Goal: Task Accomplishment & Management: Use online tool/utility

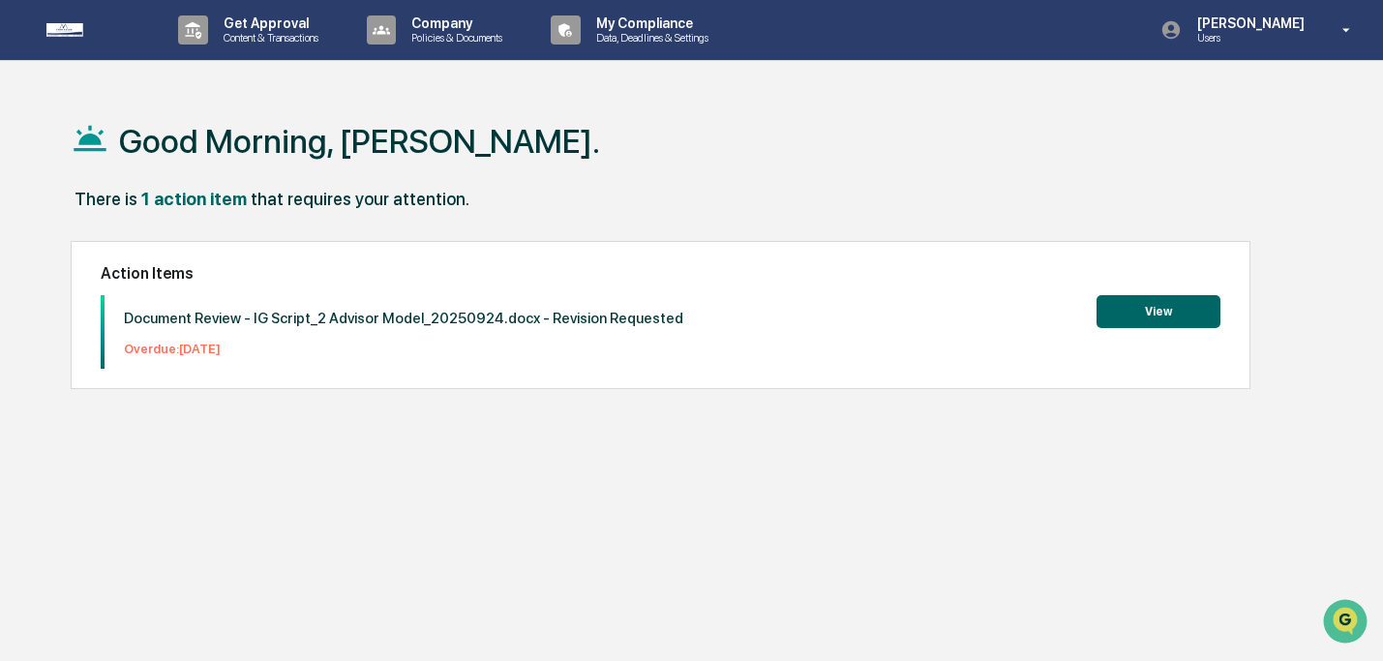
click at [1194, 319] on button "View" at bounding box center [1158, 311] width 124 height 33
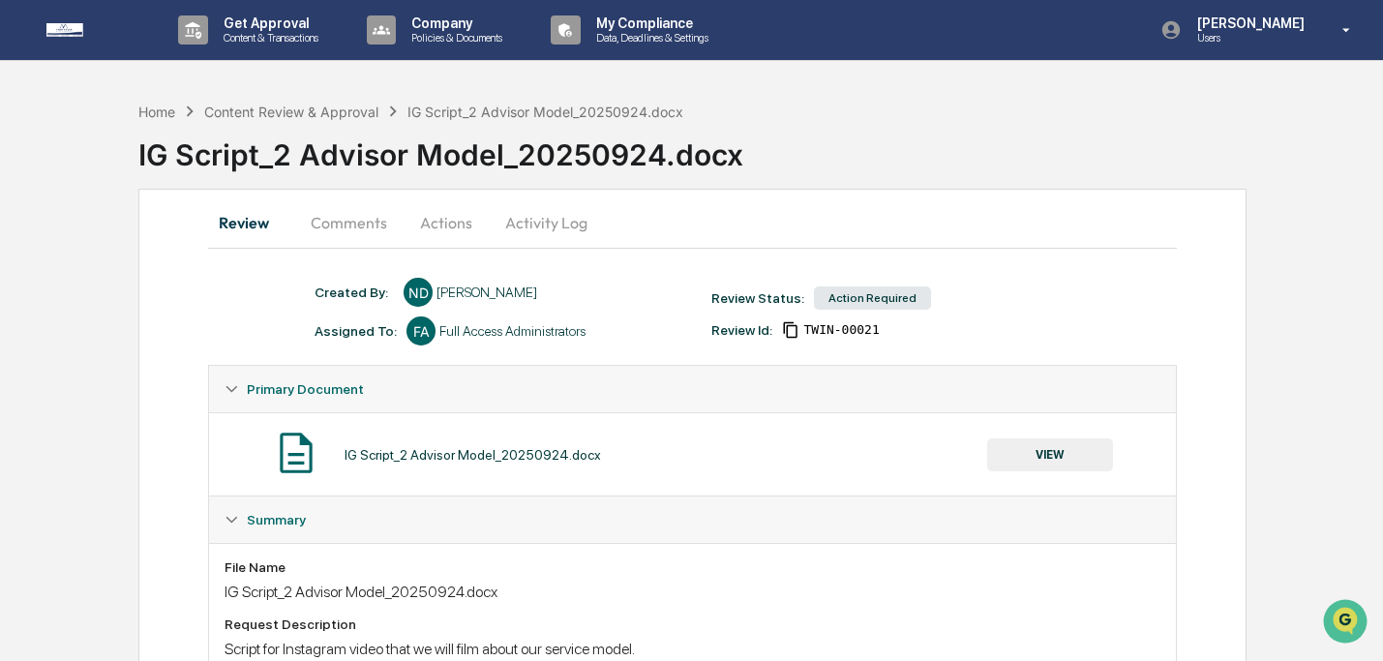
click at [1035, 455] on button "VIEW" at bounding box center [1050, 454] width 126 height 33
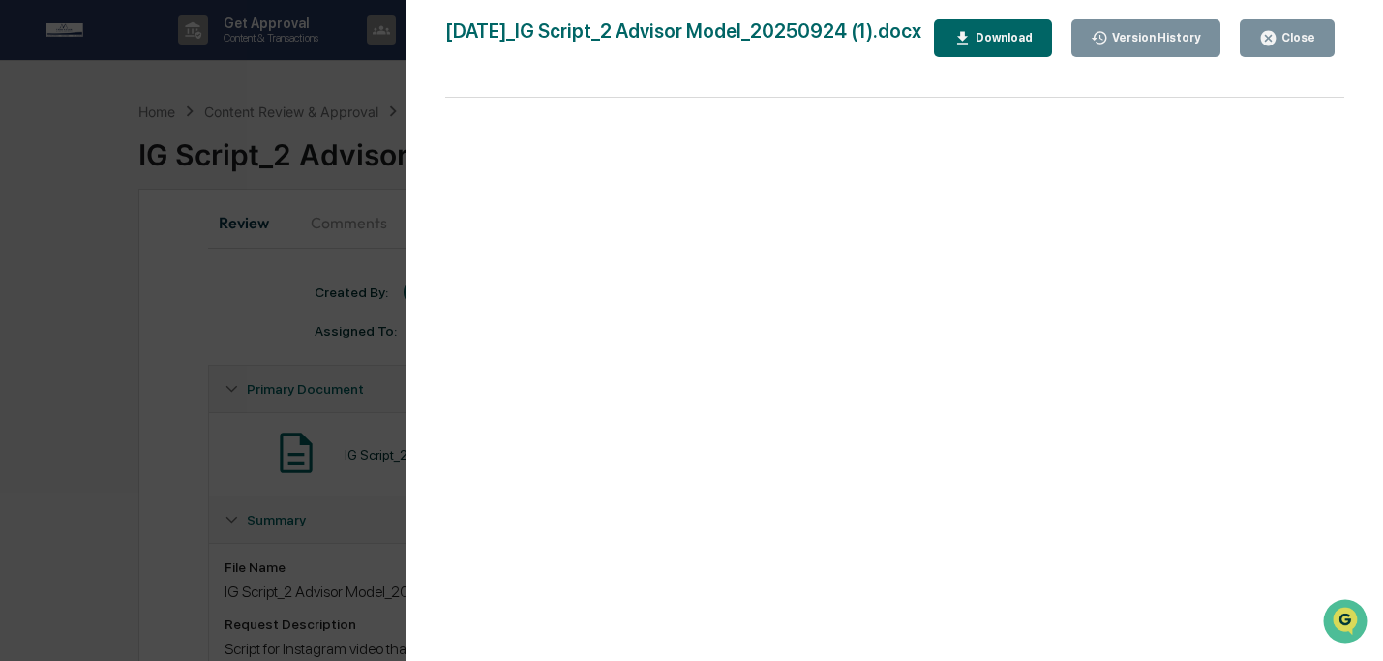
click at [1032, 45] on div "Download" at bounding box center [1001, 38] width 61 height 14
click at [1284, 41] on div "Close" at bounding box center [1296, 38] width 38 height 14
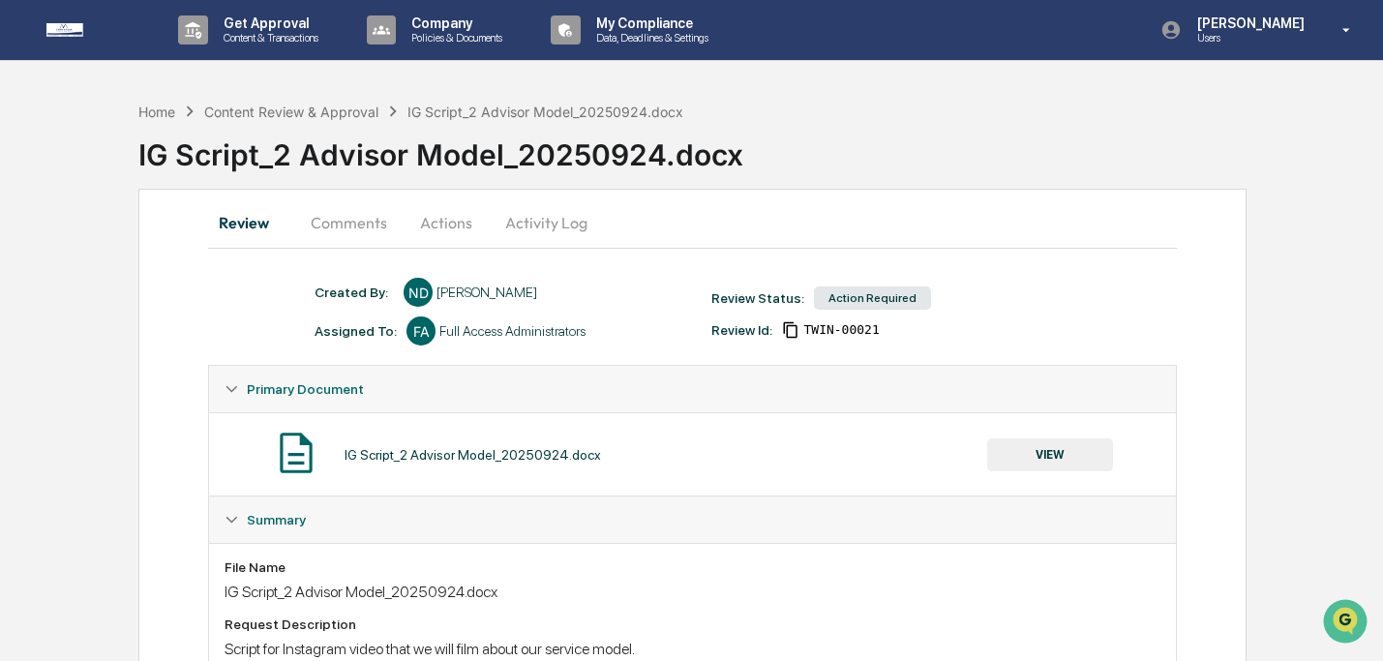
click at [456, 226] on button "Actions" at bounding box center [445, 222] width 87 height 46
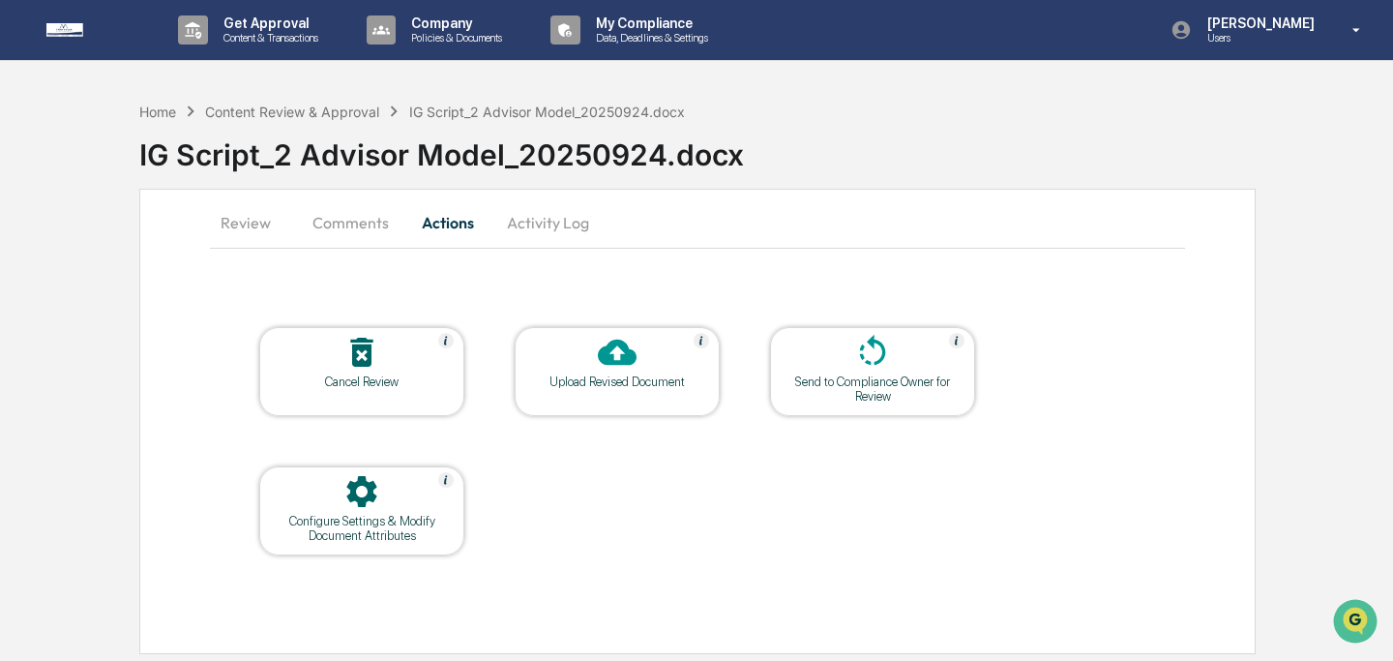
click at [575, 376] on div "Upload Revised Document" at bounding box center [617, 381] width 174 height 15
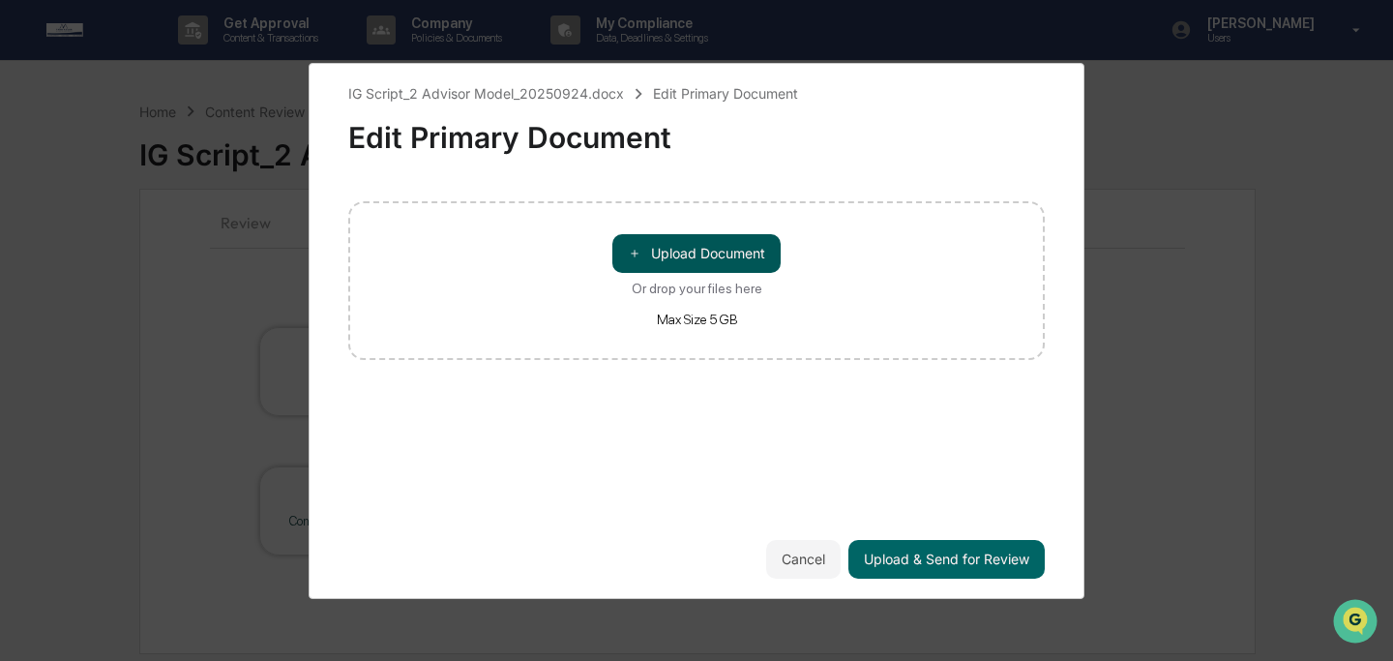
click at [673, 252] on button "＋ Upload Document" at bounding box center [696, 253] width 168 height 39
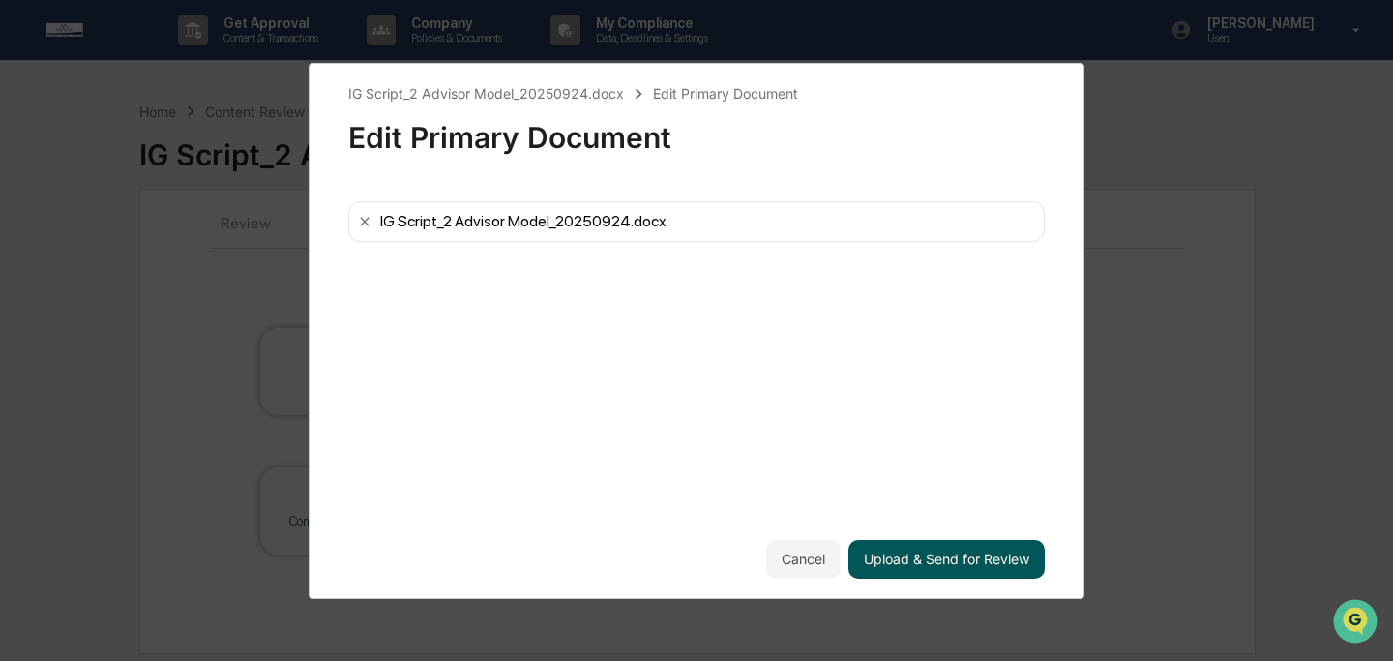
click at [920, 552] on button "Upload & Send for Review" at bounding box center [947, 559] width 196 height 39
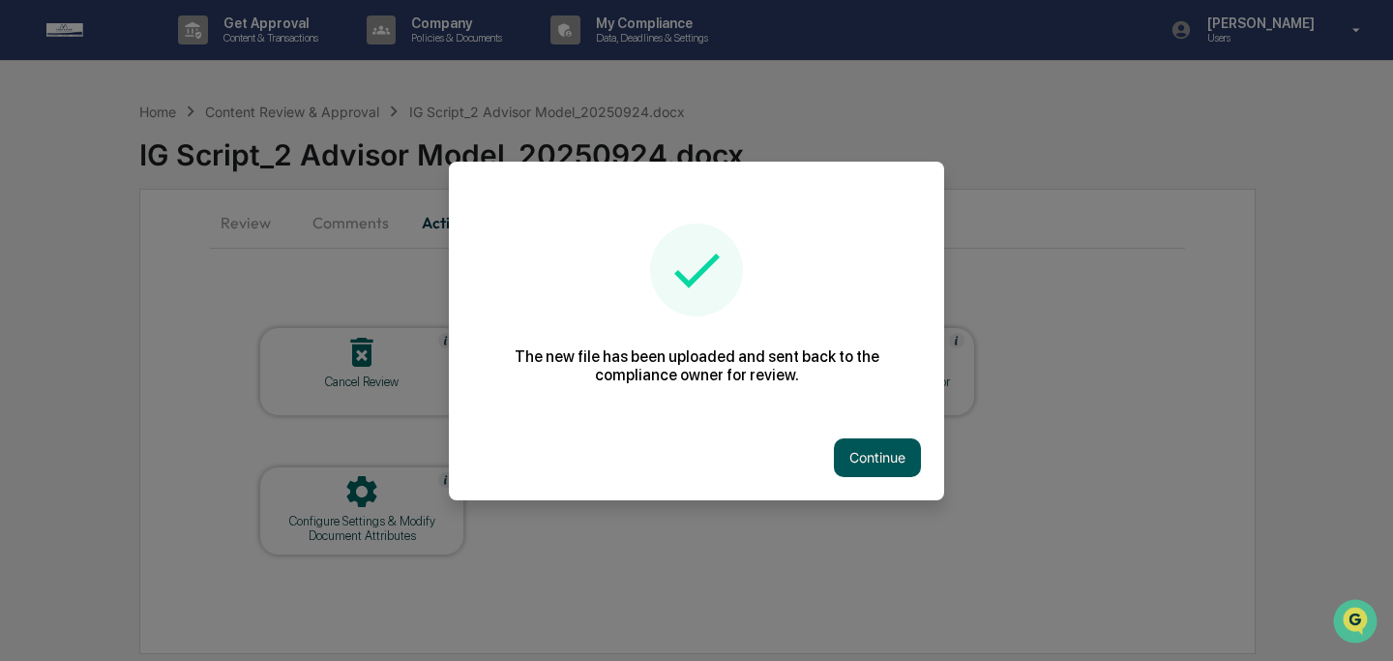
click at [896, 471] on button "Continue" at bounding box center [877, 457] width 87 height 39
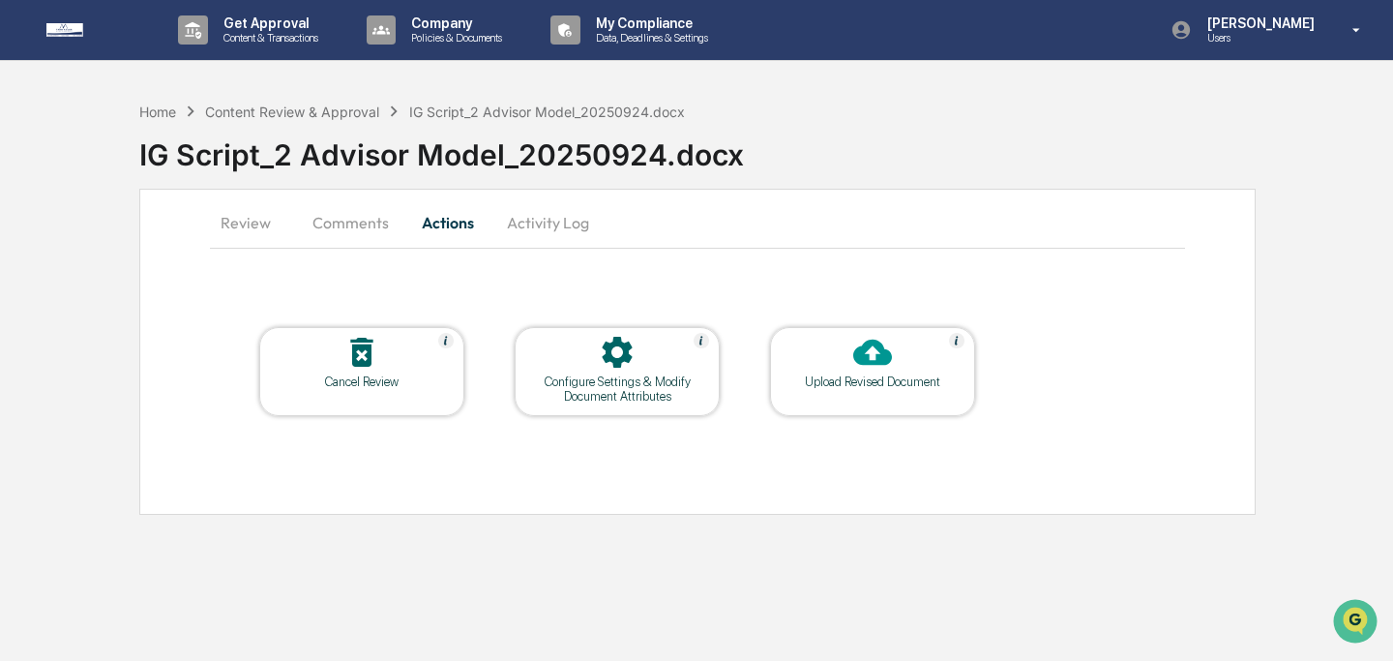
click at [349, 231] on button "Comments" at bounding box center [350, 222] width 107 height 46
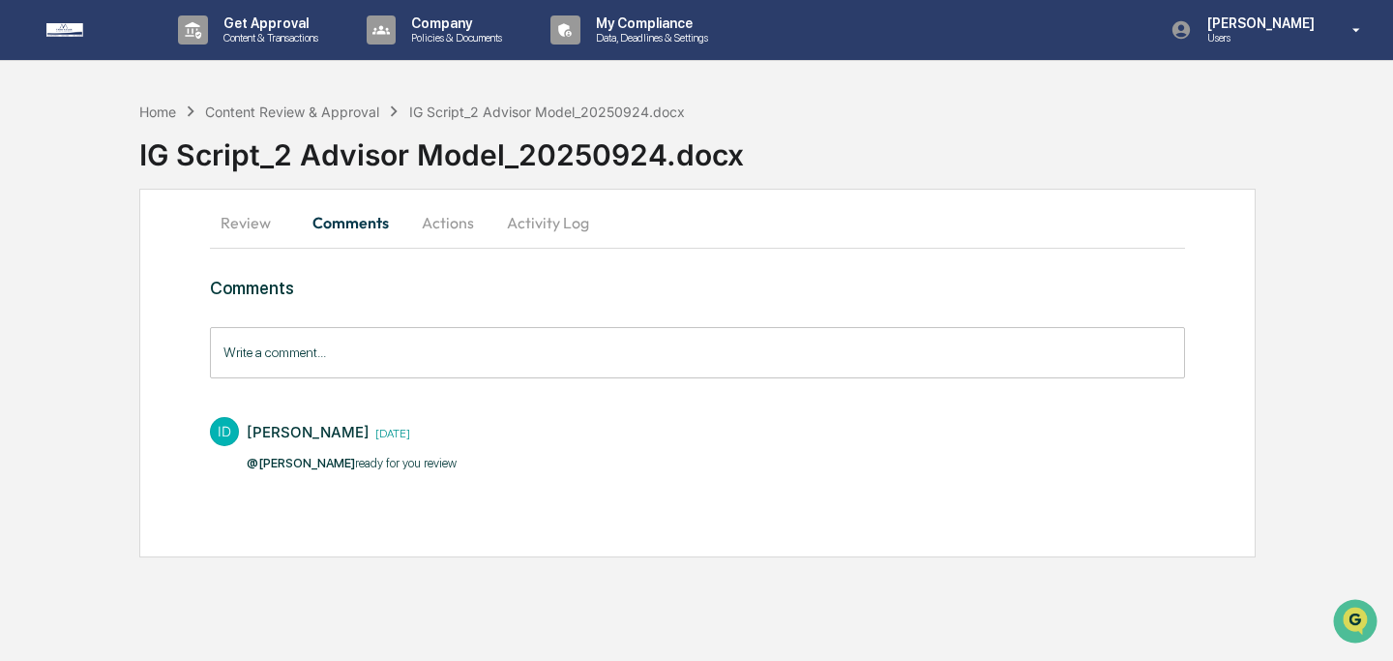
click at [396, 367] on input "Write a comment..." at bounding box center [697, 352] width 975 height 51
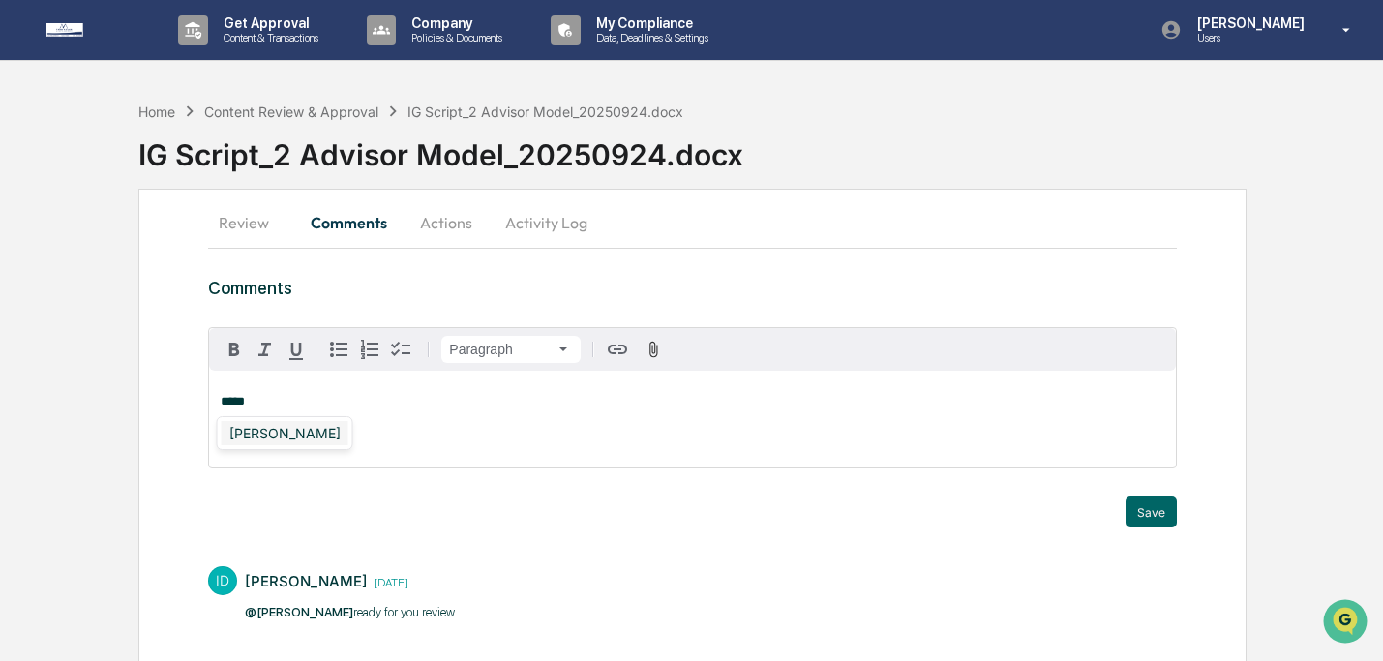
click at [310, 435] on div "[PERSON_NAME]" at bounding box center [285, 433] width 127 height 24
click at [1161, 514] on button "Save" at bounding box center [1150, 511] width 51 height 31
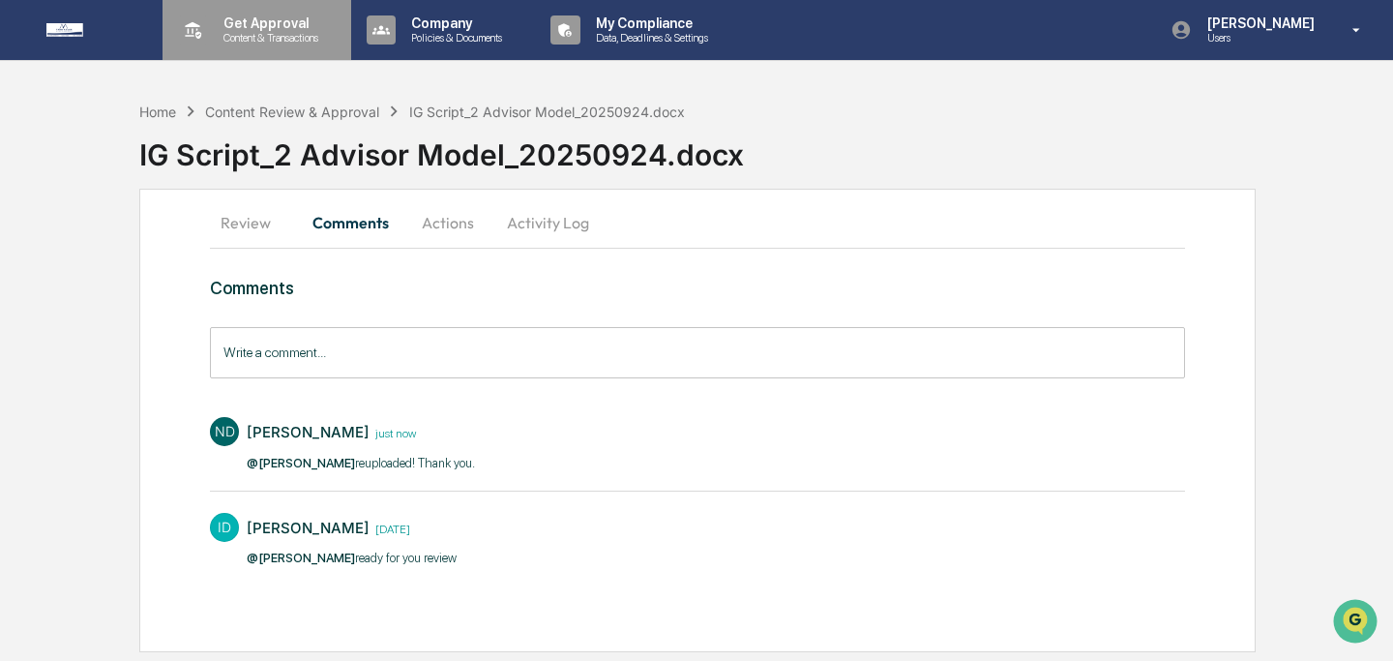
click at [253, 43] on p "Content & Transactions" at bounding box center [268, 38] width 120 height 14
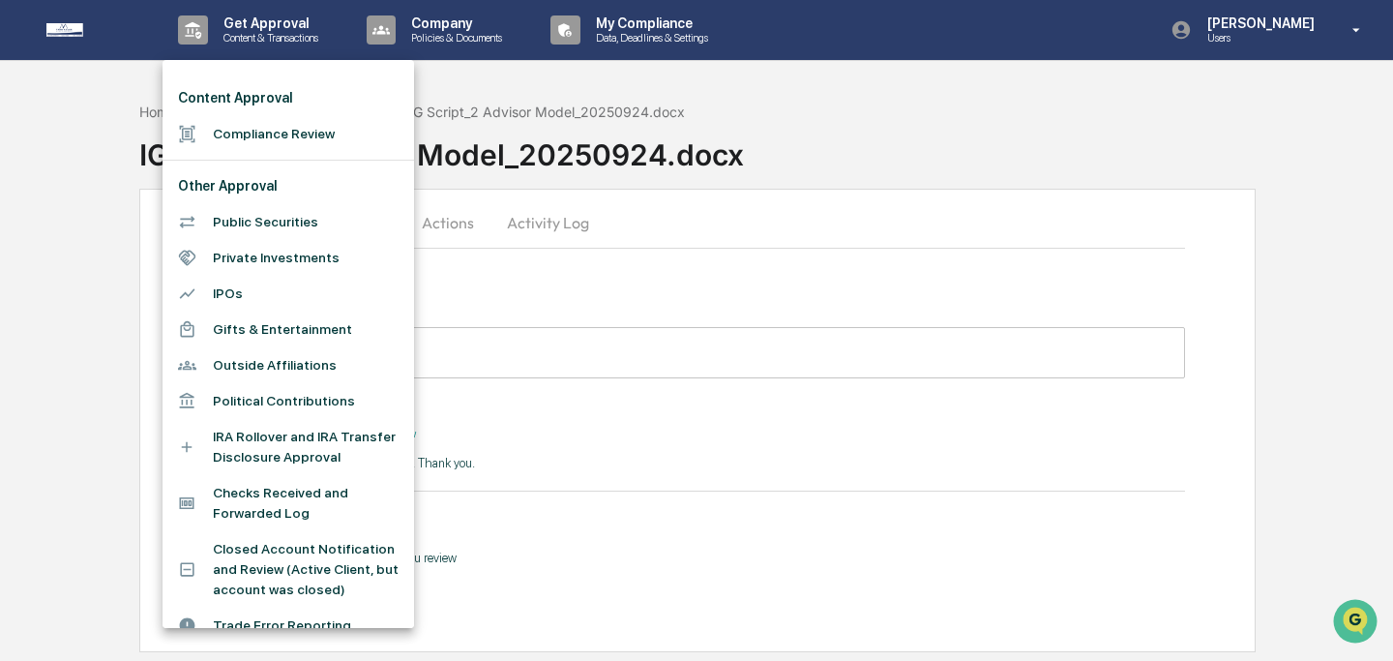
click at [257, 138] on li "Compliance Review" at bounding box center [289, 134] width 252 height 36
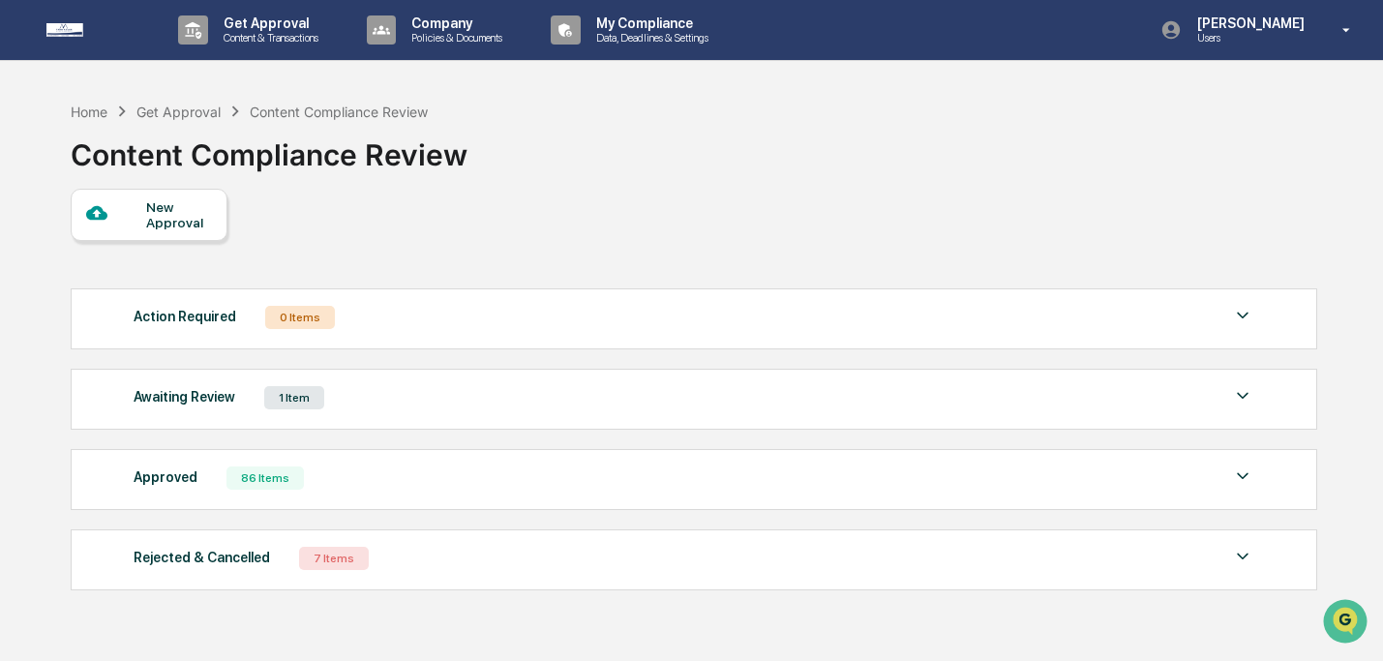
click at [356, 407] on div "Awaiting Review 1 Item" at bounding box center [693, 397] width 1119 height 27
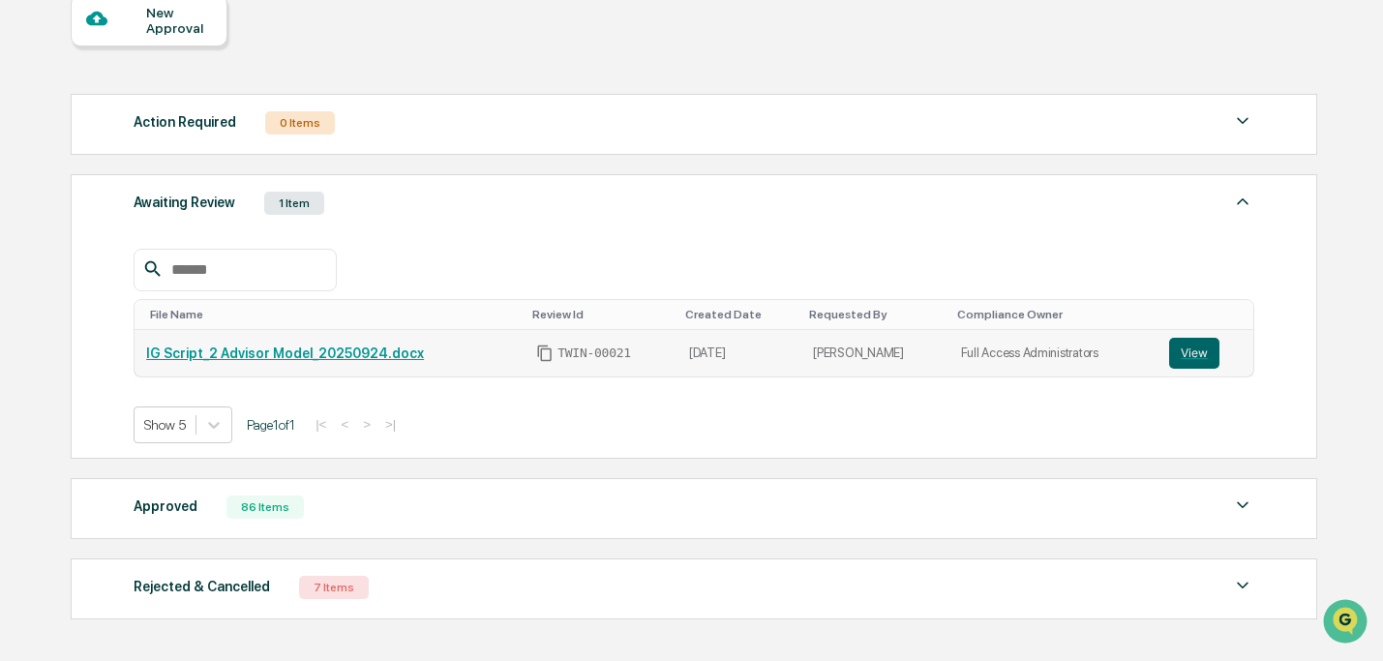
scroll to position [287, 0]
